Goal: Browse casually

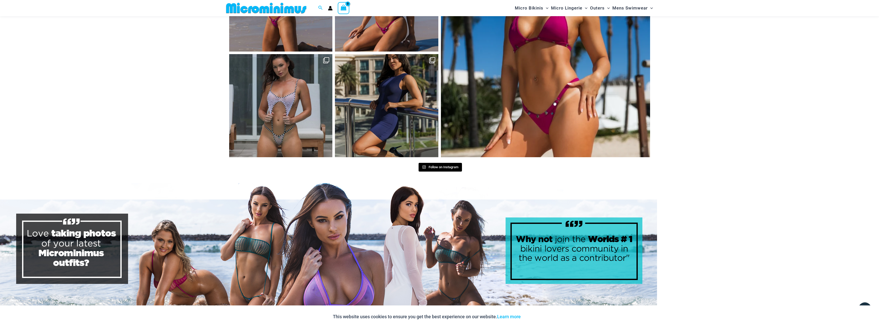
scroll to position [2694, 0]
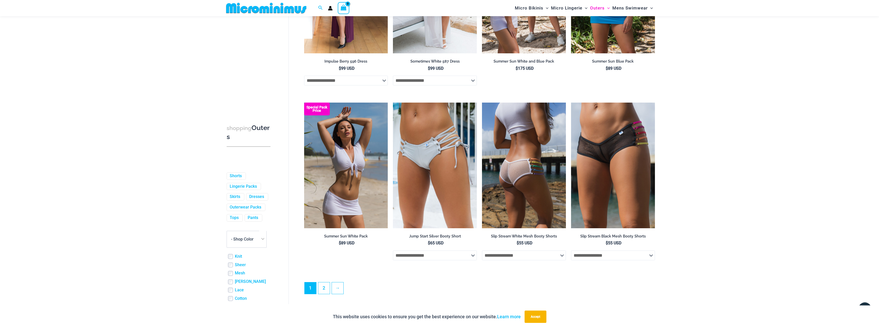
scroll to position [1315, 0]
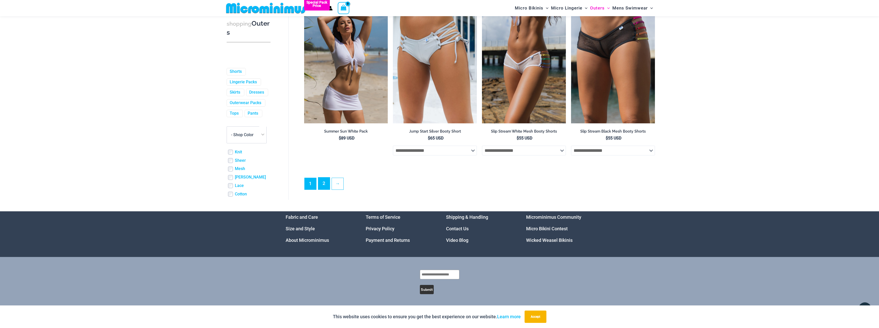
click at [325, 184] on link "2" at bounding box center [324, 184] width 12 height 12
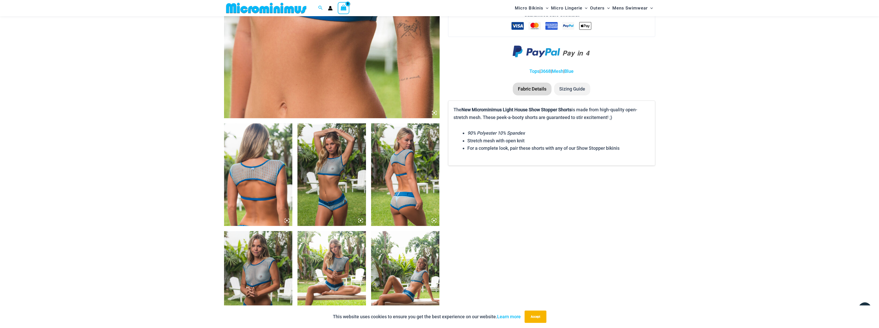
scroll to position [252, 0]
click at [344, 189] on img at bounding box center [331, 174] width 69 height 103
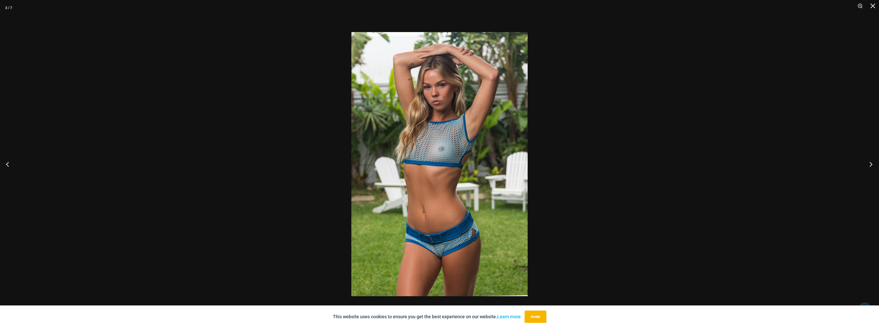
click at [873, 164] on button "Next" at bounding box center [869, 164] width 19 height 26
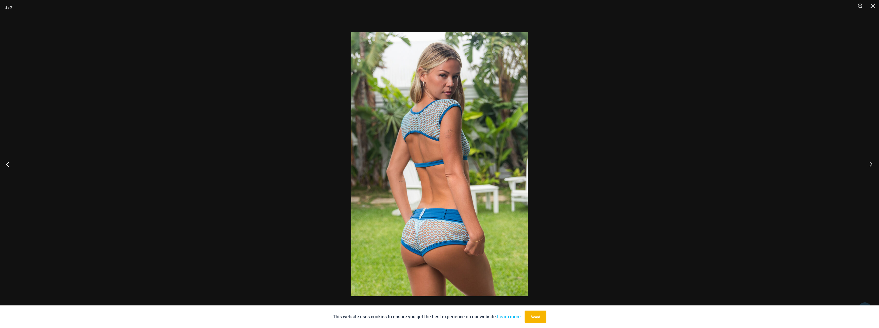
click at [873, 164] on button "Next" at bounding box center [869, 164] width 19 height 26
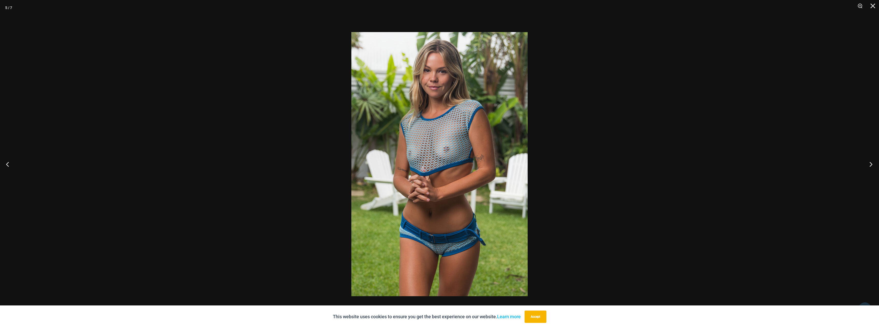
click at [873, 164] on button "Next" at bounding box center [869, 164] width 19 height 26
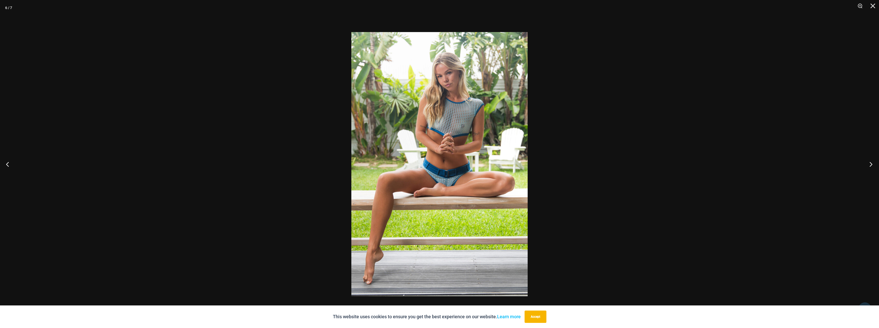
click at [873, 164] on button "Next" at bounding box center [869, 164] width 19 height 26
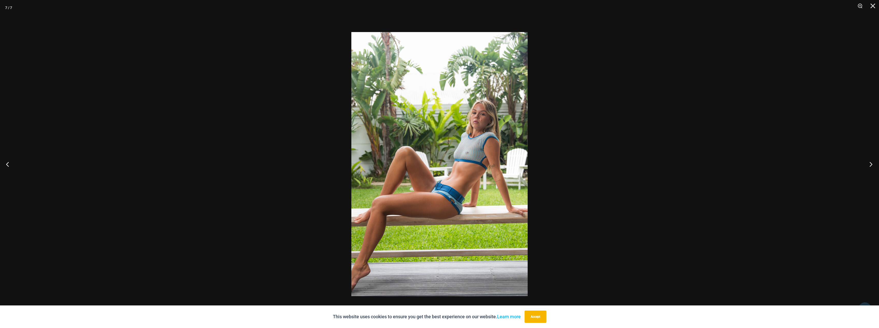
click at [873, 164] on button "Next" at bounding box center [869, 164] width 19 height 26
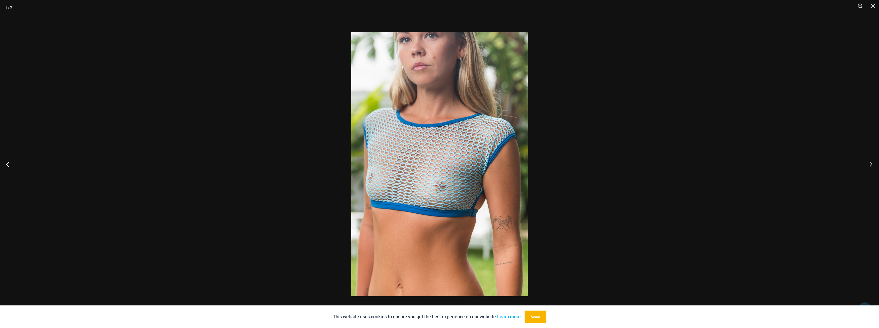
click at [873, 164] on button "Next" at bounding box center [869, 164] width 19 height 26
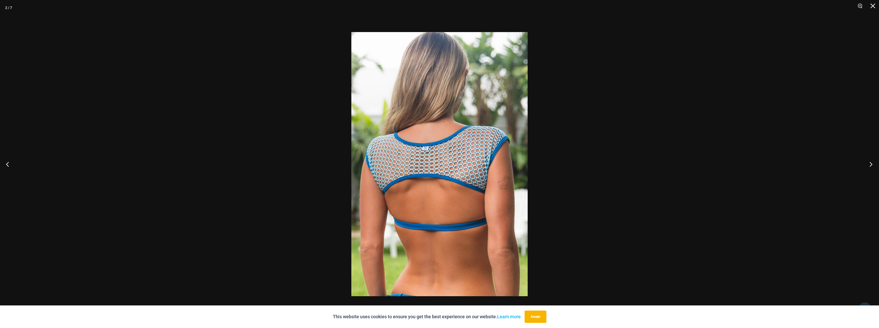
click at [873, 164] on button "Next" at bounding box center [869, 164] width 19 height 26
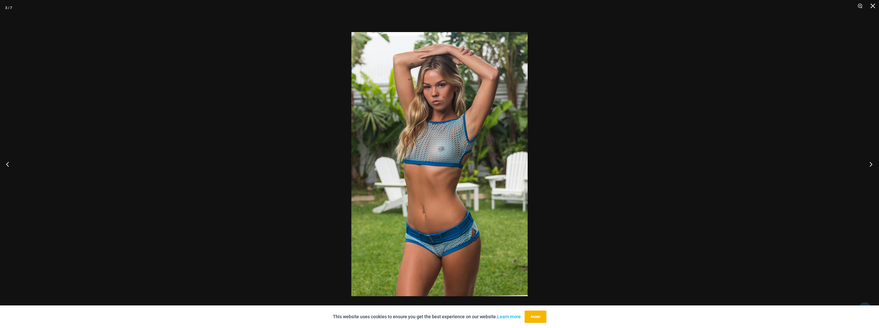
click at [873, 164] on button "Next" at bounding box center [869, 164] width 19 height 26
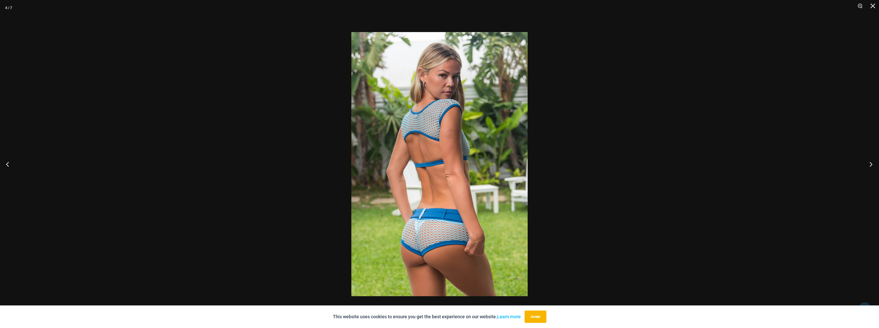
click at [873, 164] on button "Next" at bounding box center [869, 164] width 19 height 26
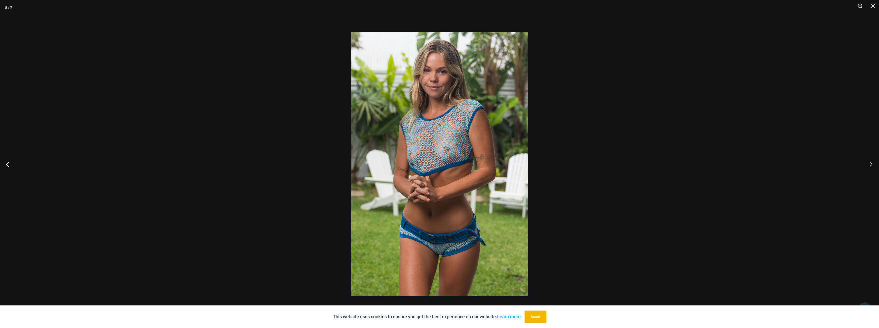
click at [873, 164] on button "Next" at bounding box center [869, 164] width 19 height 26
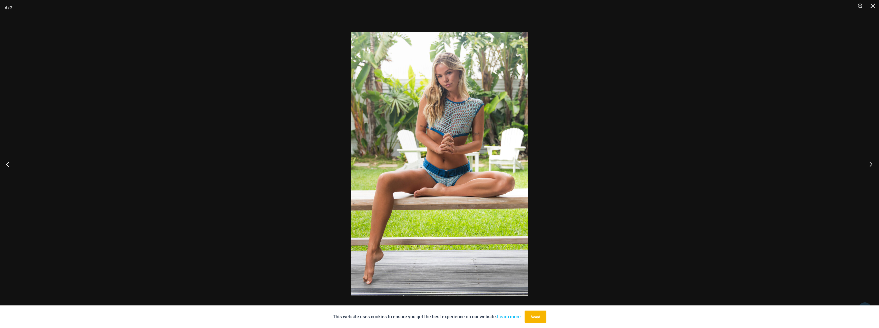
click at [873, 164] on button "Next" at bounding box center [869, 164] width 19 height 26
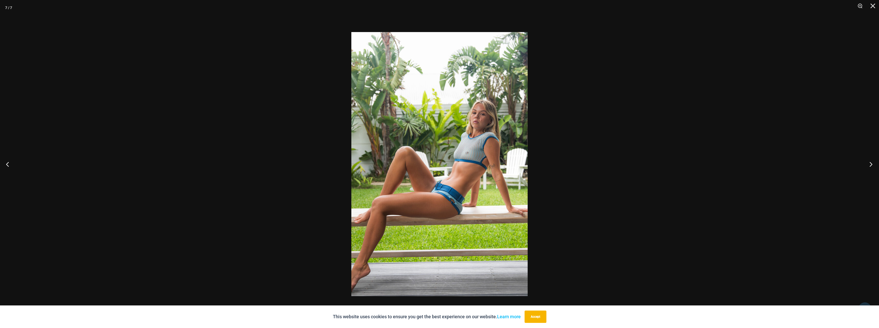
click at [873, 164] on button "Next" at bounding box center [869, 164] width 19 height 26
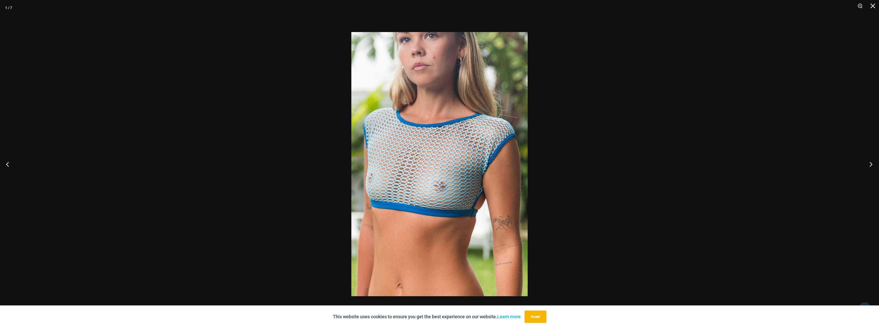
click at [873, 164] on button "Next" at bounding box center [869, 164] width 19 height 26
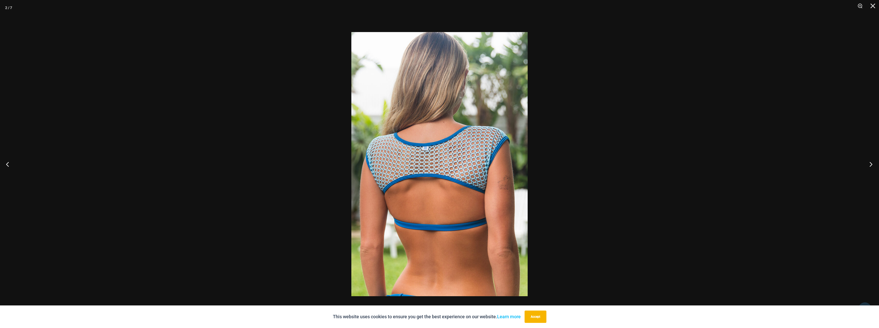
click at [873, 164] on button "Next" at bounding box center [869, 164] width 19 height 26
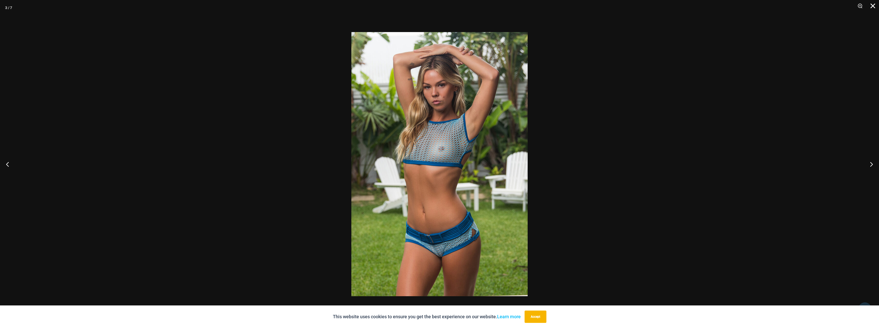
click at [874, 7] on button "Close" at bounding box center [871, 7] width 13 height 15
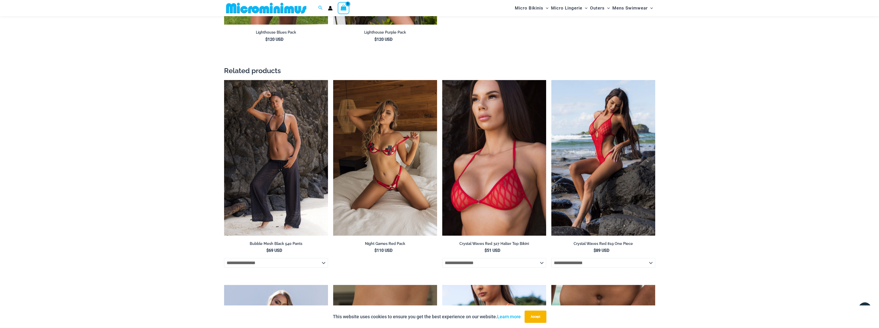
scroll to position [739, 0]
